Goal: Information Seeking & Learning: Find specific fact

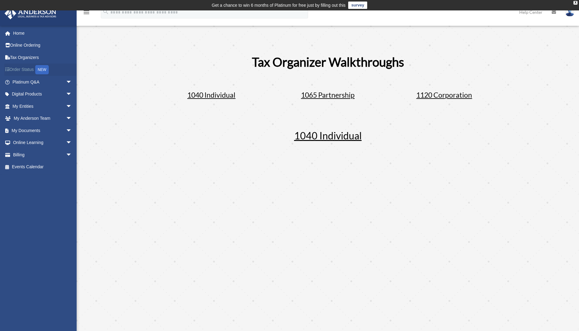
click at [51, 71] on link "Order Status NEW" at bounding box center [42, 69] width 77 height 13
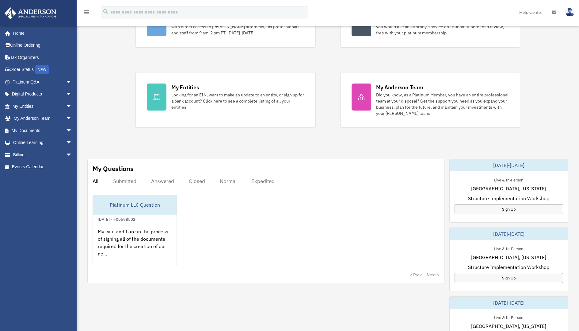
scroll to position [115, 0]
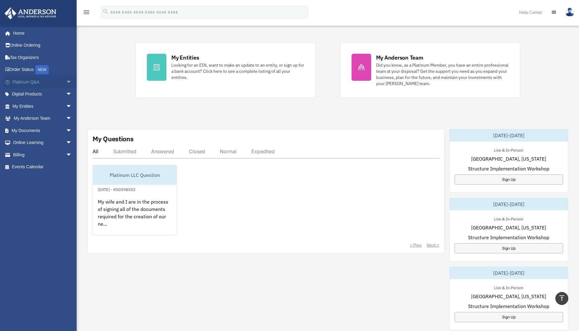
click at [66, 81] on span "arrow_drop_down" at bounding box center [72, 82] width 12 height 13
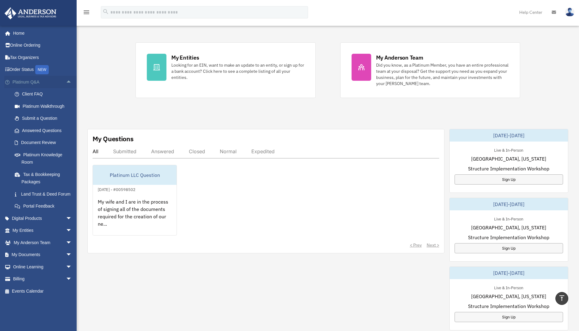
click at [69, 82] on span "arrow_drop_up" at bounding box center [72, 82] width 12 height 13
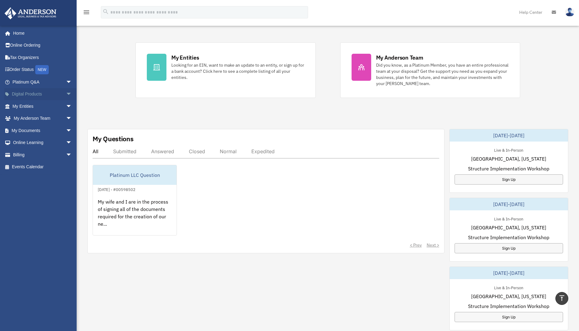
click at [67, 91] on span "arrow_drop_down" at bounding box center [72, 94] width 12 height 13
click at [67, 91] on span "arrow_drop_up" at bounding box center [72, 94] width 12 height 13
click at [66, 84] on span "arrow_drop_down" at bounding box center [72, 82] width 12 height 13
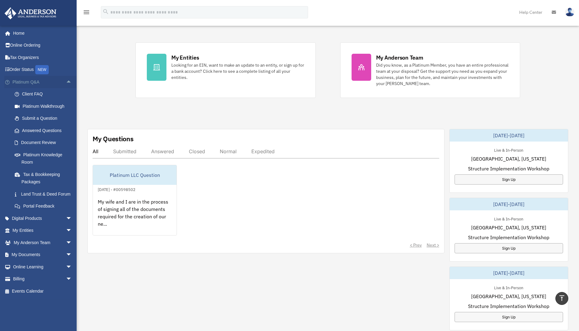
click at [66, 85] on span "arrow_drop_up" at bounding box center [72, 82] width 12 height 13
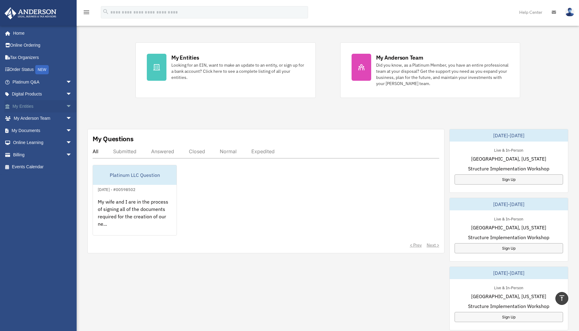
click at [67, 104] on span "arrow_drop_down" at bounding box center [72, 106] width 12 height 13
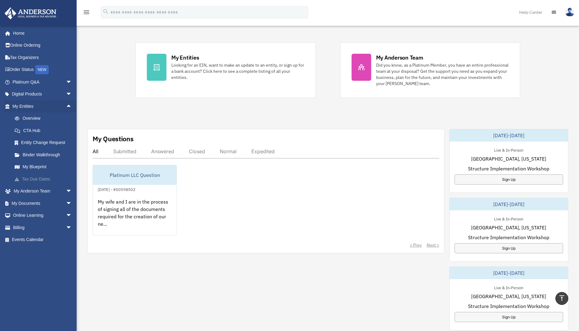
click at [41, 177] on link "Tax Due Dates" at bounding box center [45, 179] width 73 height 12
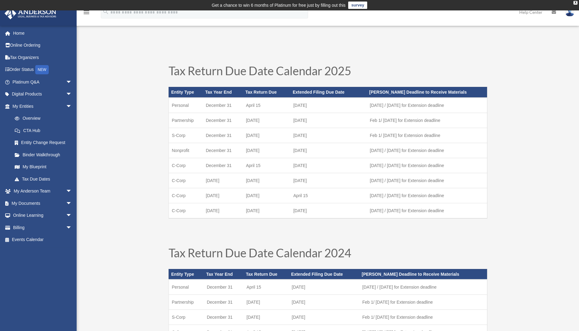
click at [305, 166] on td "October 15" at bounding box center [328, 165] width 77 height 15
